Goal: Task Accomplishment & Management: Use online tool/utility

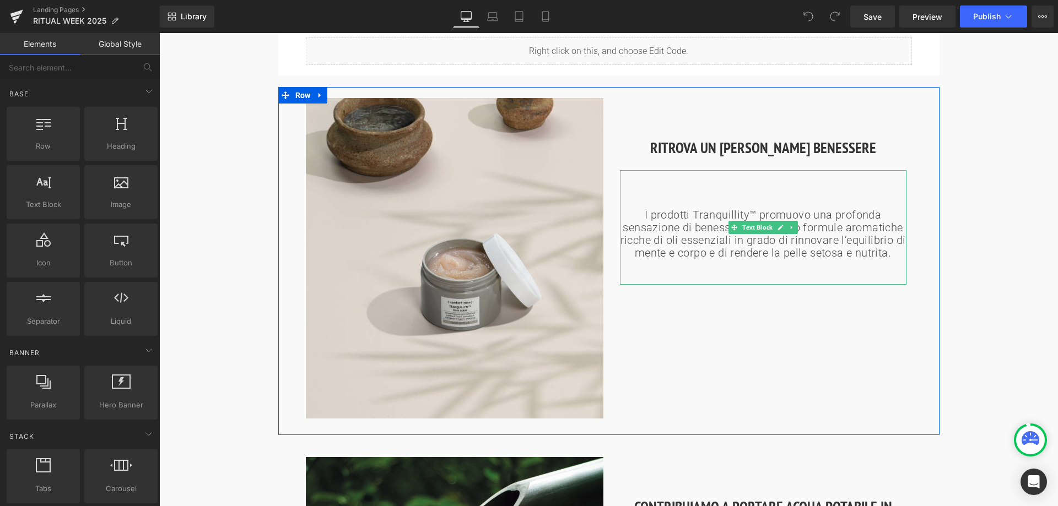
scroll to position [771, 0]
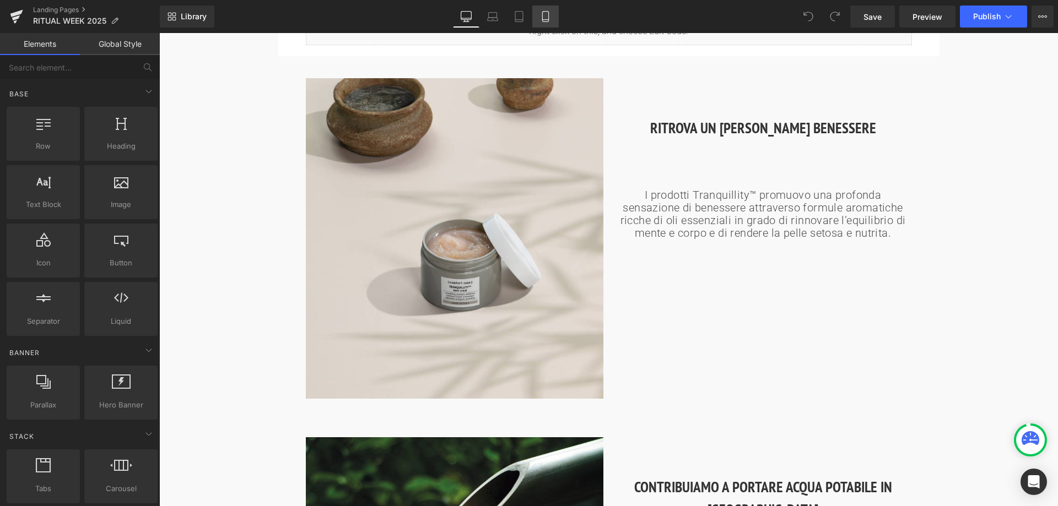
click at [554, 18] on link "Mobile" at bounding box center [545, 17] width 26 height 22
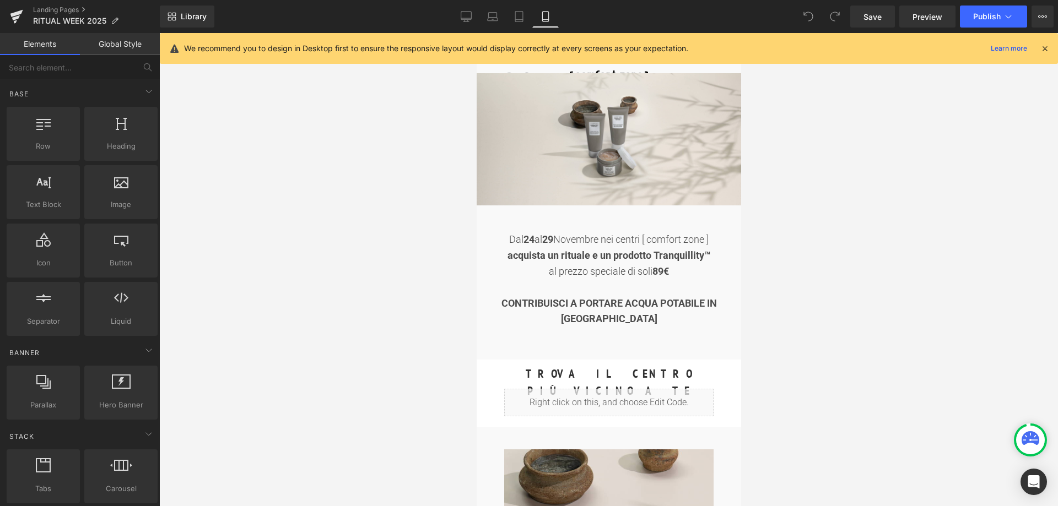
scroll to position [0, 0]
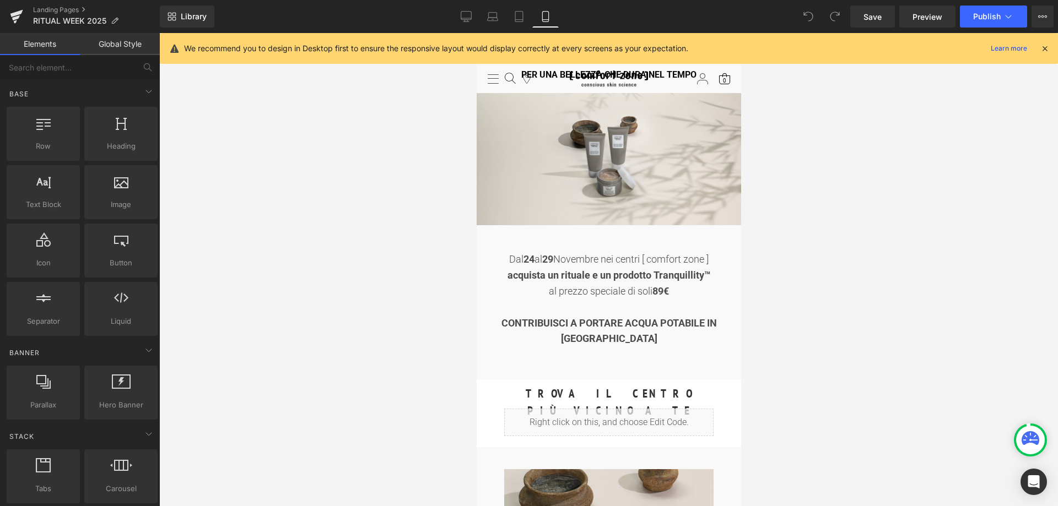
click at [898, 177] on div at bounding box center [608, 269] width 899 height 473
click at [1009, 21] on icon at bounding box center [1008, 16] width 11 height 11
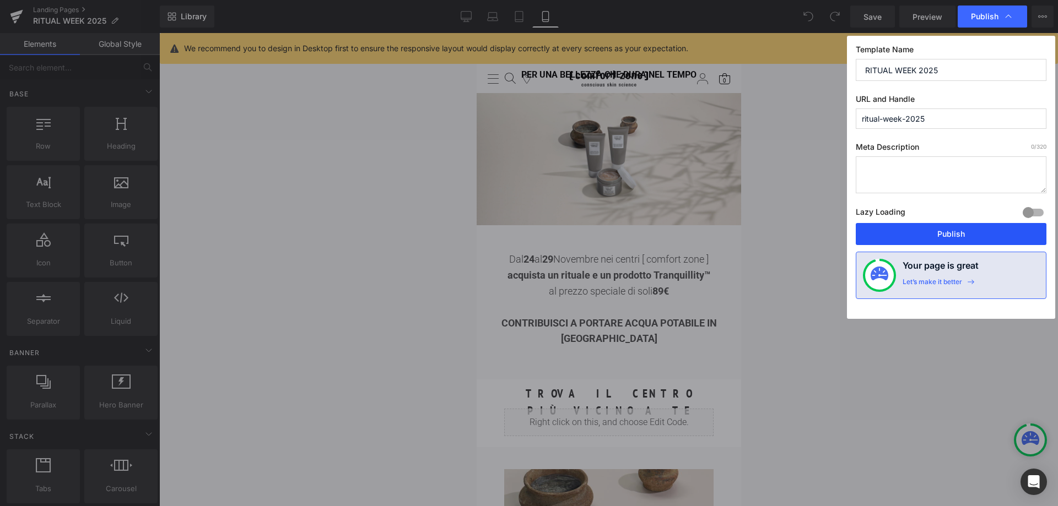
click at [947, 237] on button "Publish" at bounding box center [951, 234] width 191 height 22
